Goal: Information Seeking & Learning: Learn about a topic

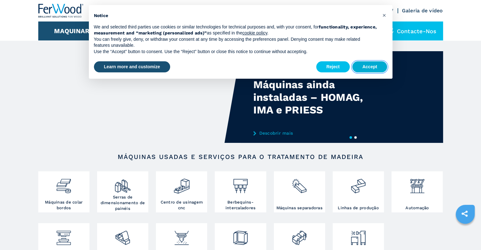
click at [373, 70] on button "Accept" at bounding box center [369, 66] width 35 height 11
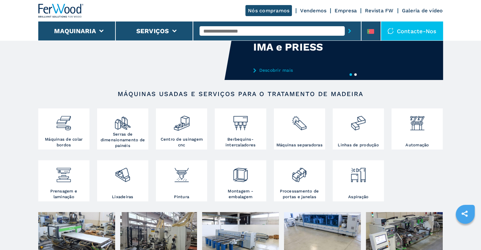
scroll to position [63, 0]
click at [128, 178] on img at bounding box center [122, 172] width 17 height 21
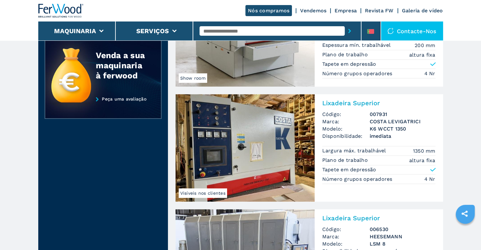
scroll to position [253, 0]
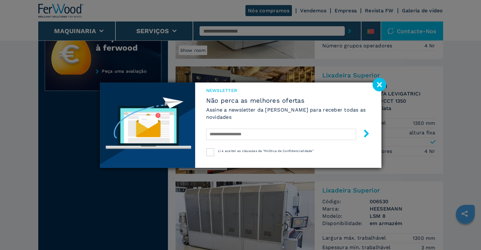
click at [381, 86] on image at bounding box center [379, 85] width 14 height 14
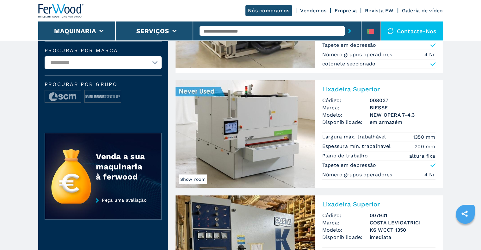
scroll to position [126, 0]
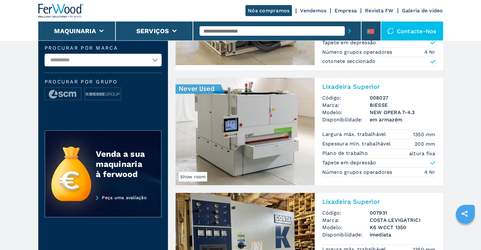
click at [252, 139] on img at bounding box center [244, 131] width 139 height 107
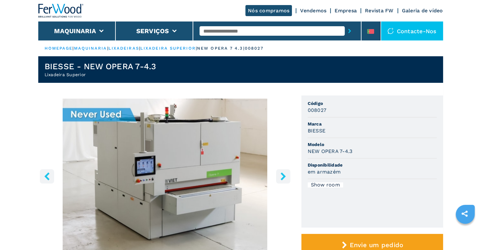
scroll to position [63, 0]
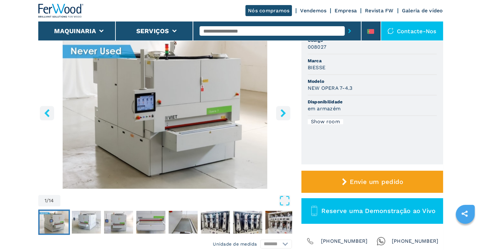
click at [280, 113] on icon "right-button" at bounding box center [283, 113] width 8 height 8
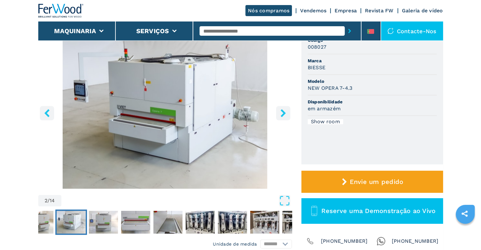
click at [280, 113] on icon "right-button" at bounding box center [283, 113] width 8 height 8
click at [282, 115] on icon "right-button" at bounding box center [282, 113] width 5 height 8
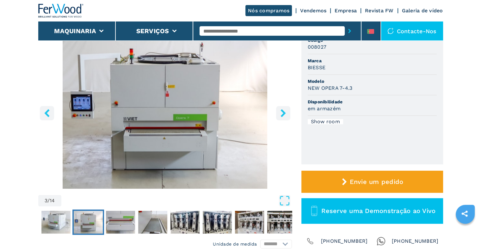
click at [282, 115] on icon "right-button" at bounding box center [282, 113] width 5 height 8
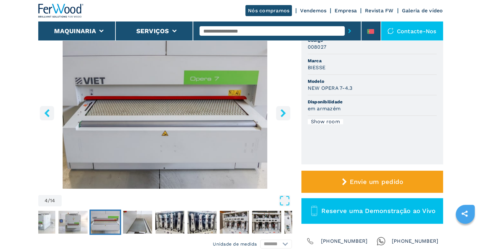
click at [282, 115] on icon "right-button" at bounding box center [282, 113] width 5 height 8
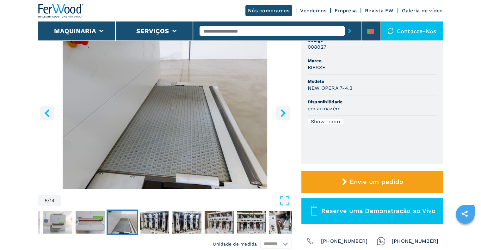
click at [281, 115] on icon "right-button" at bounding box center [282, 113] width 5 height 8
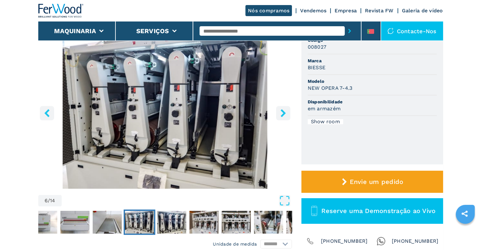
click at [280, 116] on icon "right-button" at bounding box center [283, 113] width 8 height 8
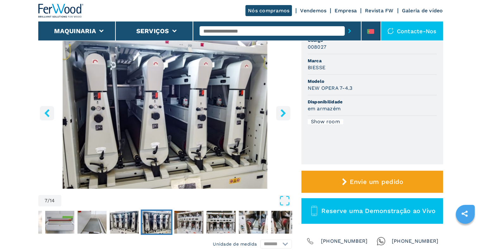
click at [280, 116] on icon "right-button" at bounding box center [283, 113] width 8 height 8
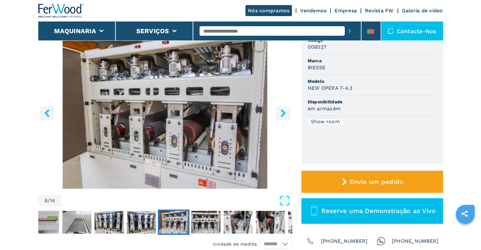
click at [280, 116] on icon "right-button" at bounding box center [283, 113] width 8 height 8
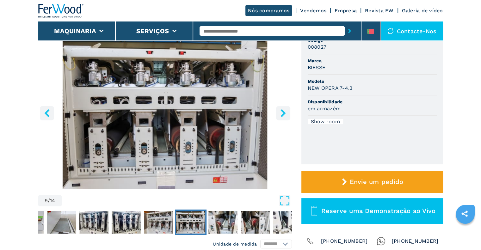
click at [280, 116] on icon "right-button" at bounding box center [283, 113] width 8 height 8
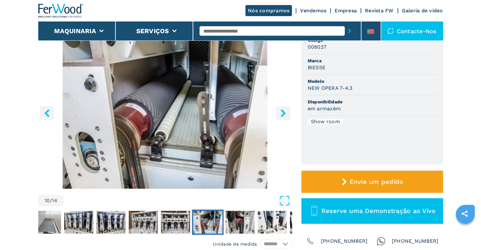
click at [280, 116] on icon "right-button" at bounding box center [283, 113] width 8 height 8
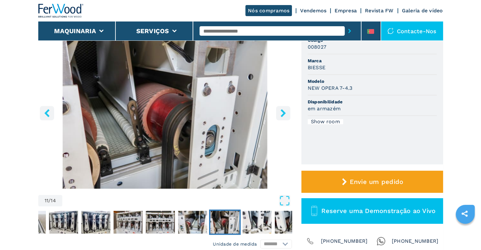
click at [280, 116] on icon "right-button" at bounding box center [283, 113] width 8 height 8
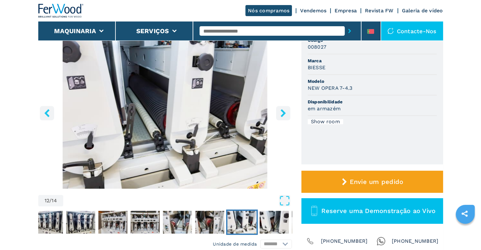
click at [280, 116] on icon "right-button" at bounding box center [283, 113] width 8 height 8
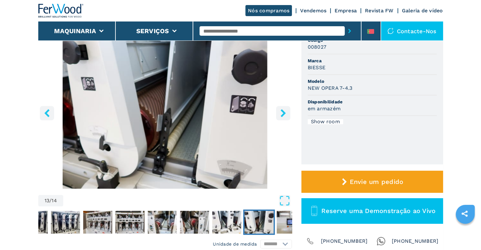
click at [279, 116] on icon "right-button" at bounding box center [283, 113] width 8 height 8
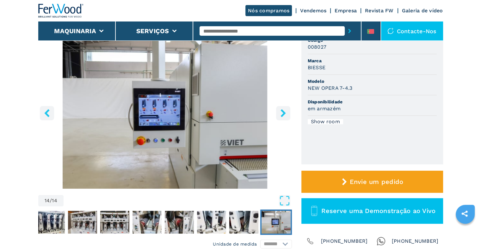
click at [279, 116] on icon "right-button" at bounding box center [283, 113] width 8 height 8
